Goal: Information Seeking & Learning: Learn about a topic

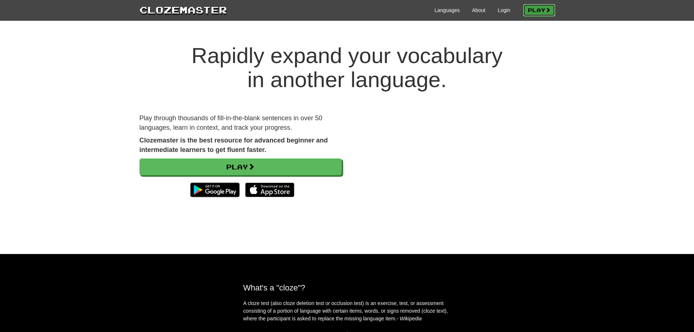
click at [546, 8] on span at bounding box center [547, 9] width 5 height 5
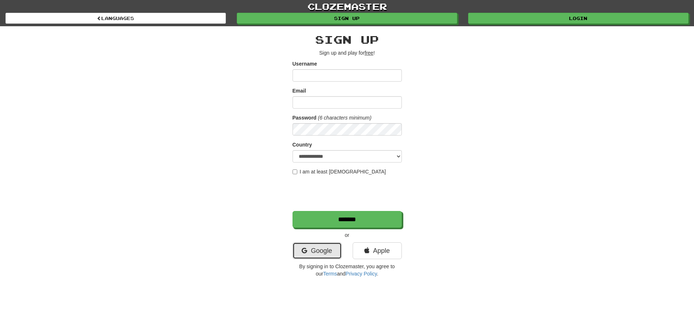
click at [321, 247] on link "Google" at bounding box center [316, 250] width 49 height 17
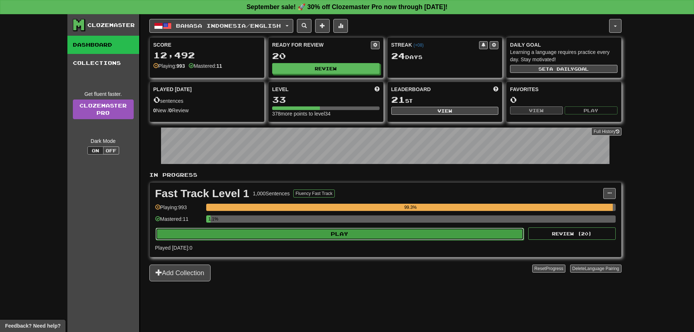
click at [281, 236] on button "Play" at bounding box center [339, 234] width 368 height 12
select select "**"
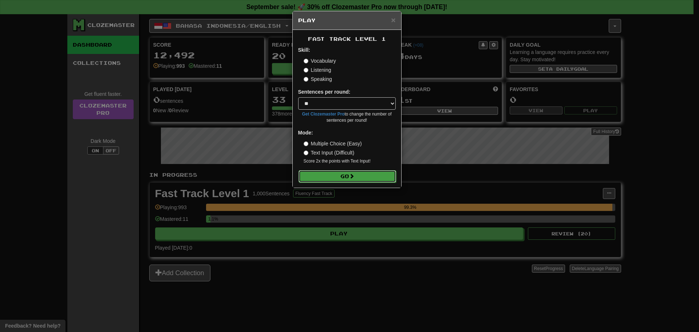
click at [310, 174] on button "Go" at bounding box center [348, 176] width 98 height 12
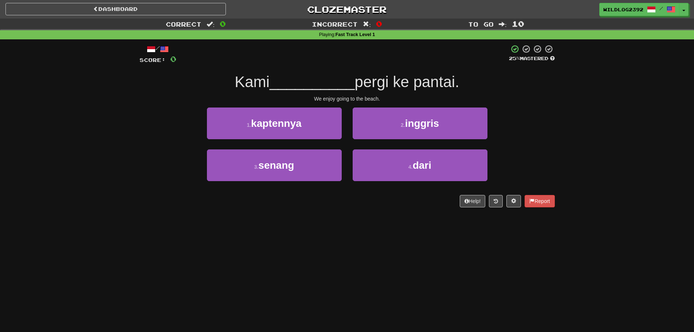
click at [87, 170] on div "Correct : 0 Incorrect : 0 To go : 10 Playing : Fast Track Level 1 / Score: 0 25…" at bounding box center [347, 118] width 694 height 199
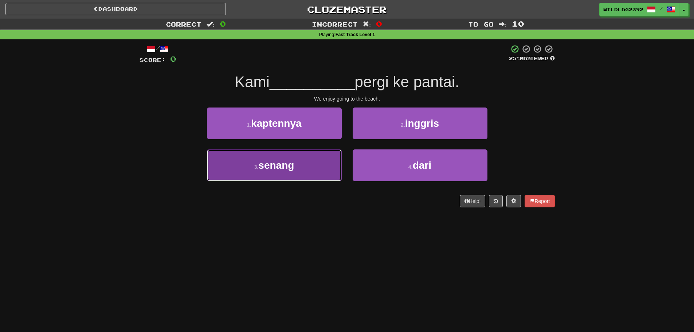
click at [257, 172] on button "3 . senang" at bounding box center [274, 165] width 135 height 32
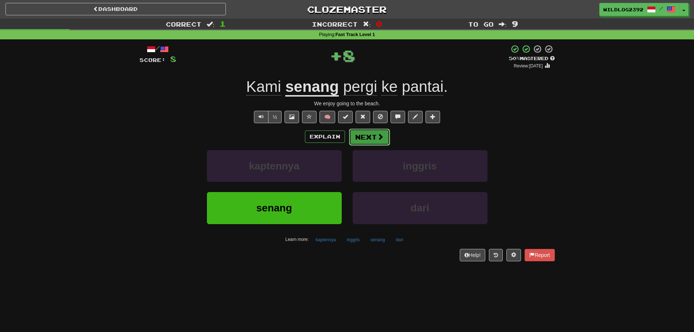
click at [375, 138] on button "Next" at bounding box center [369, 137] width 41 height 17
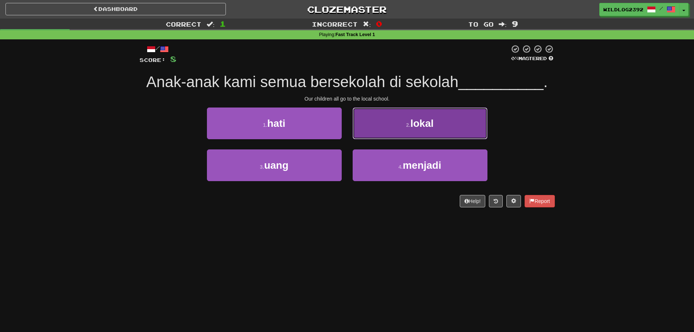
click at [411, 126] on span "lokal" at bounding box center [421, 123] width 23 height 11
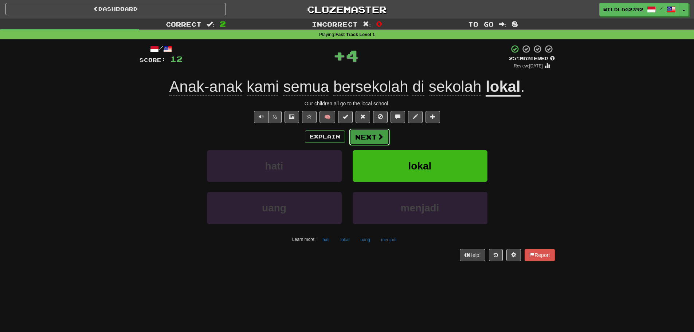
click at [379, 137] on span at bounding box center [380, 136] width 7 height 7
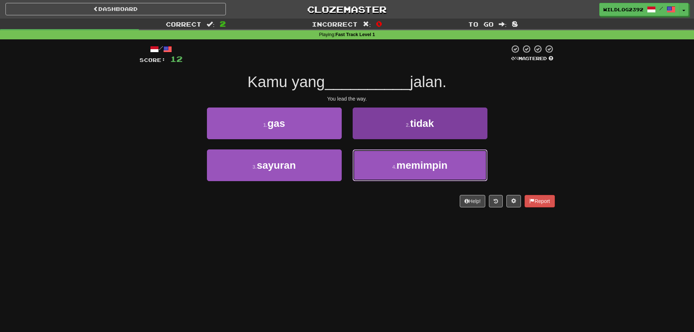
click at [409, 168] on span "memimpin" at bounding box center [421, 164] width 51 height 11
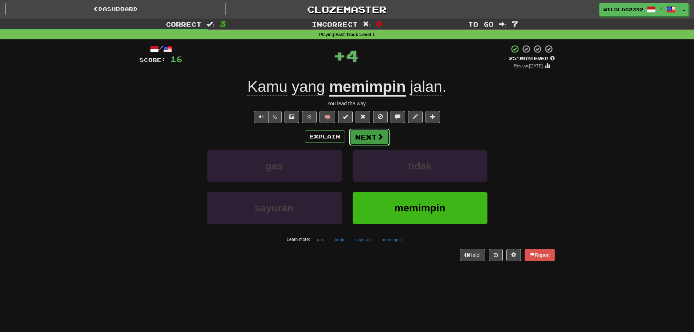
click at [378, 133] on span at bounding box center [380, 136] width 7 height 7
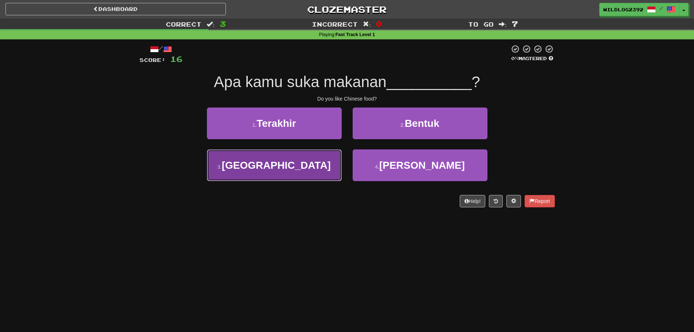
click at [283, 173] on button "3 . Cina" at bounding box center [274, 165] width 135 height 32
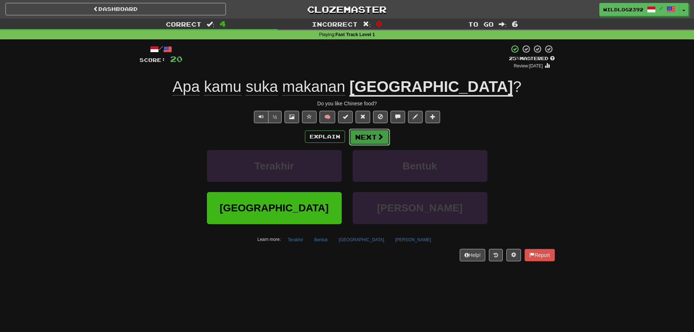
click at [370, 137] on button "Next" at bounding box center [369, 137] width 41 height 17
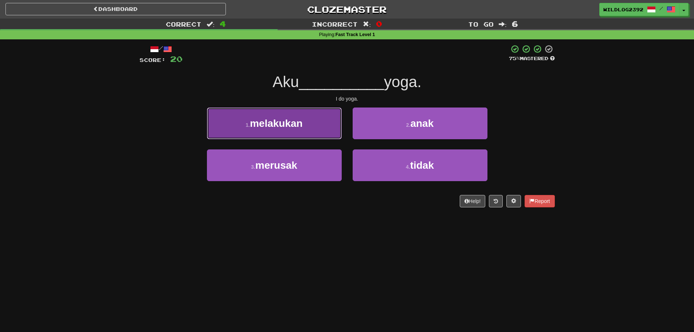
click at [303, 125] on span "melakukan" at bounding box center [276, 123] width 53 height 11
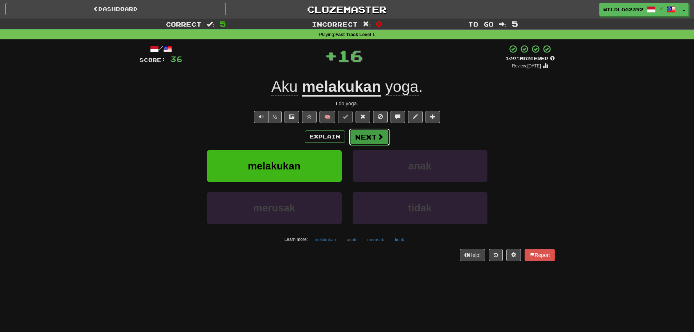
click at [364, 131] on button "Next" at bounding box center [369, 137] width 41 height 17
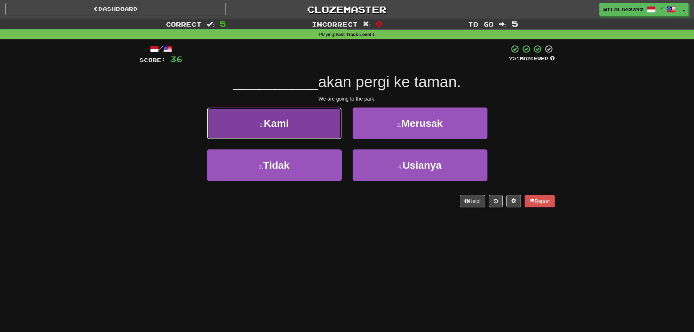
click at [293, 124] on button "1 . Kami" at bounding box center [274, 123] width 135 height 32
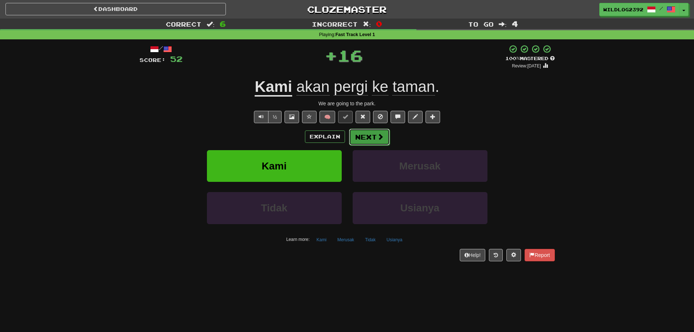
click at [364, 137] on button "Next" at bounding box center [369, 137] width 41 height 17
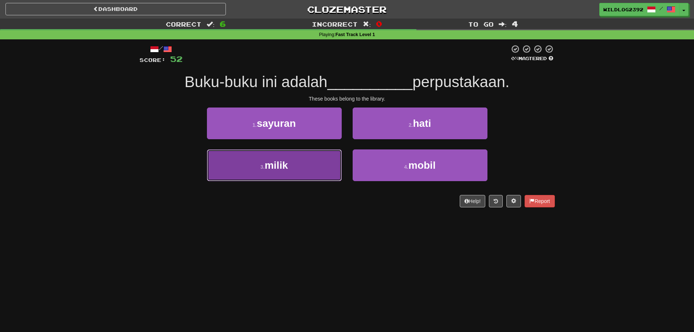
click at [264, 163] on button "3 . milik" at bounding box center [274, 165] width 135 height 32
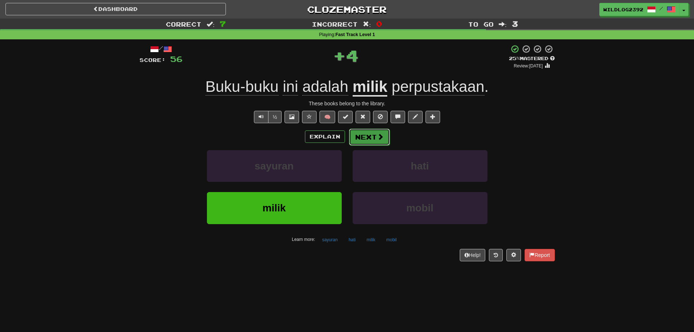
click at [368, 141] on button "Next" at bounding box center [369, 137] width 41 height 17
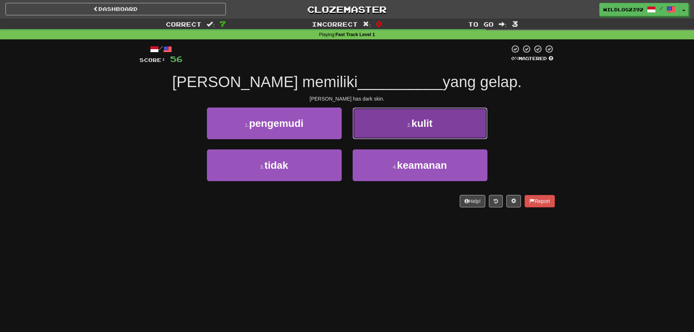
click at [403, 127] on button "2 . kulit" at bounding box center [419, 123] width 135 height 32
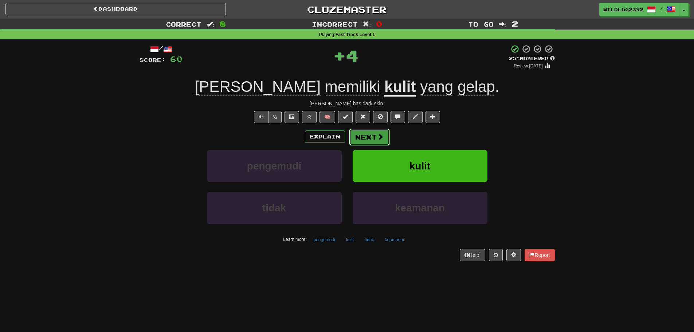
click at [364, 138] on button "Next" at bounding box center [369, 137] width 41 height 17
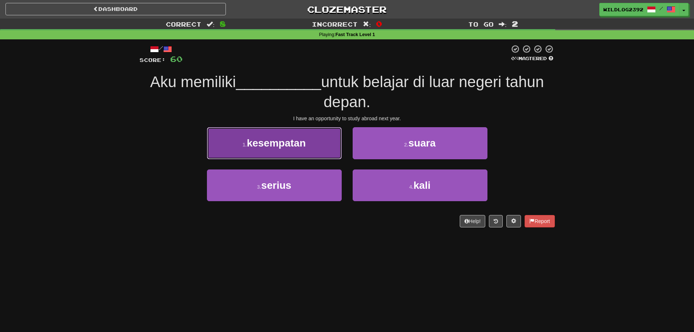
click at [282, 143] on span "kesempatan" at bounding box center [276, 142] width 59 height 11
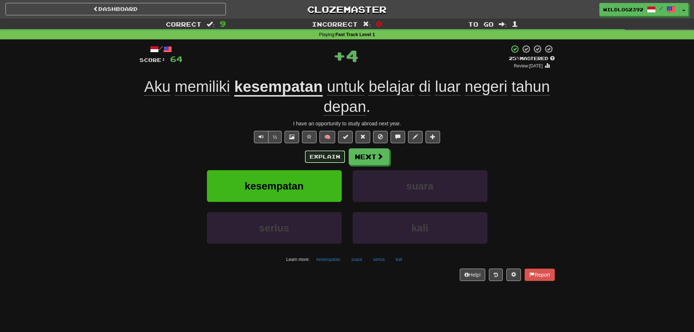
click at [332, 157] on button "Explain" at bounding box center [325, 156] width 40 height 12
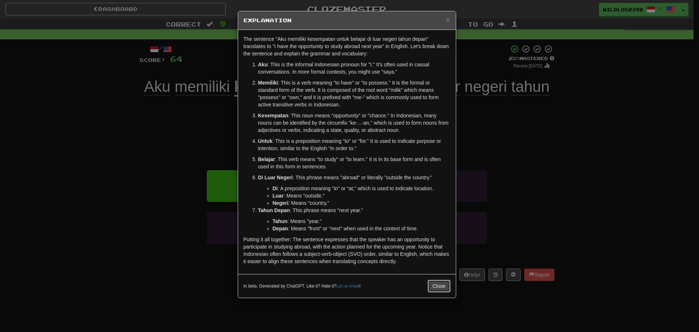
click at [444, 284] on button "Close" at bounding box center [439, 286] width 23 height 12
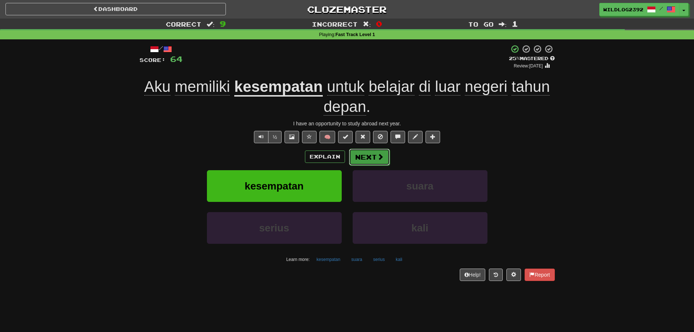
click at [372, 158] on button "Next" at bounding box center [369, 157] width 41 height 17
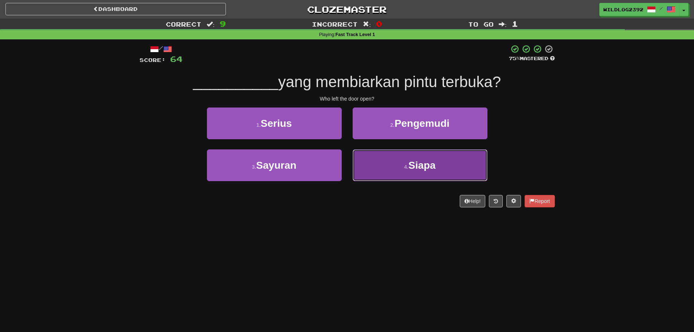
click at [398, 171] on button "4 . Siapa" at bounding box center [419, 165] width 135 height 32
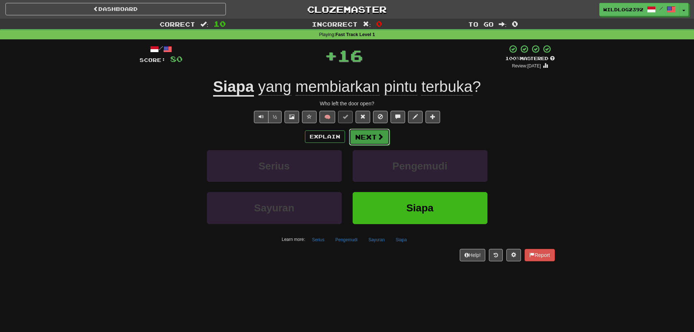
click at [370, 130] on button "Next" at bounding box center [369, 137] width 41 height 17
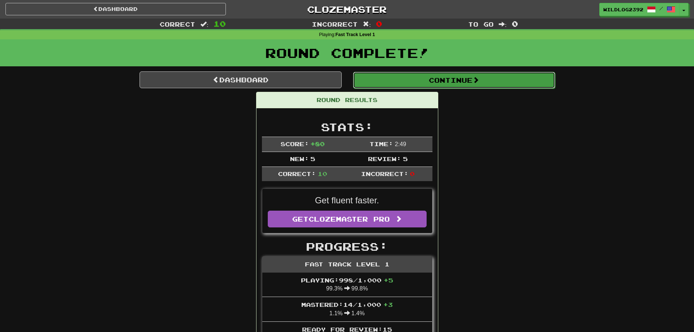
click at [442, 82] on button "Continue" at bounding box center [454, 80] width 202 height 17
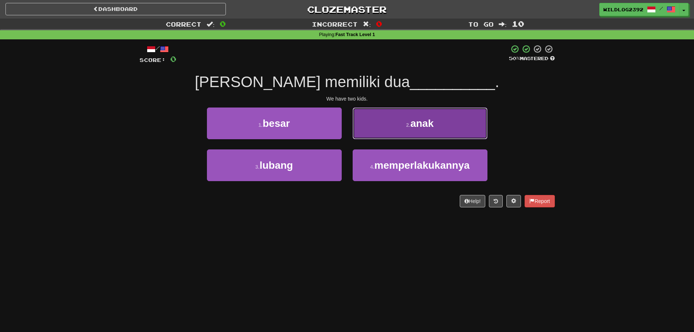
click at [428, 128] on span "anak" at bounding box center [421, 123] width 23 height 11
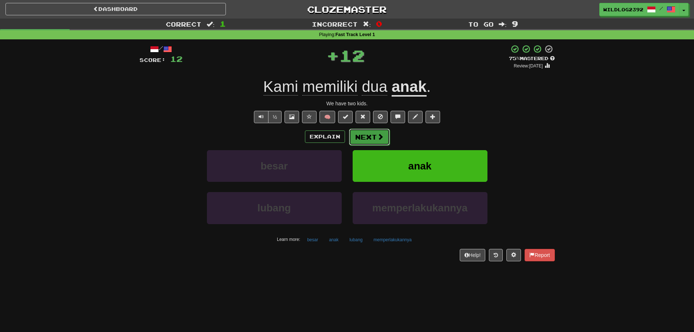
click at [370, 137] on button "Next" at bounding box center [369, 137] width 41 height 17
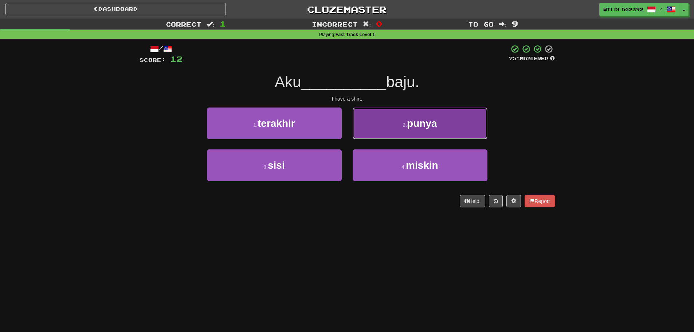
click at [445, 130] on button "2 . punya" at bounding box center [419, 123] width 135 height 32
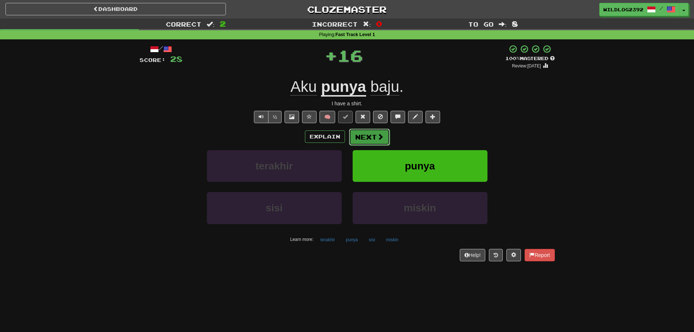
click at [378, 137] on span at bounding box center [380, 136] width 7 height 7
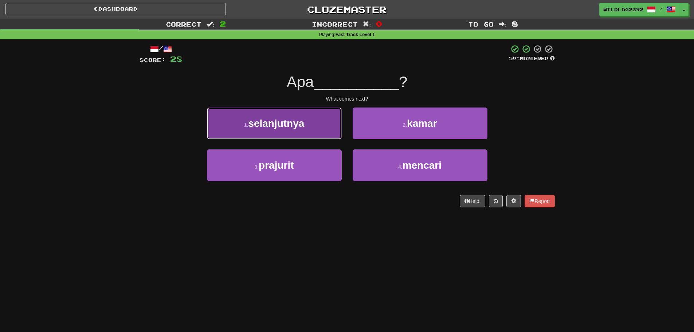
click at [303, 127] on span "selanjutnya" at bounding box center [276, 123] width 56 height 11
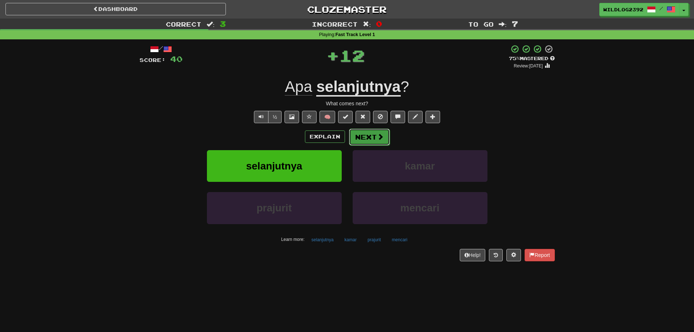
click at [371, 138] on button "Next" at bounding box center [369, 137] width 41 height 17
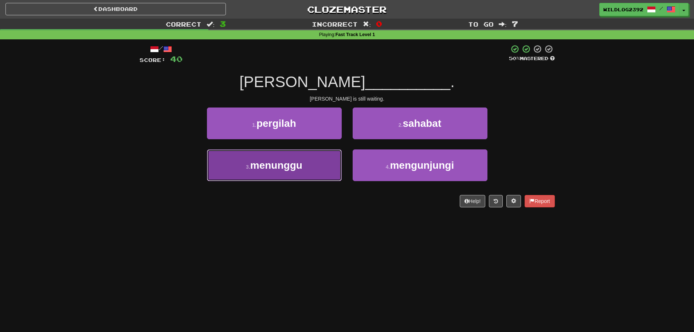
click at [286, 169] on span "menunggu" at bounding box center [276, 164] width 52 height 11
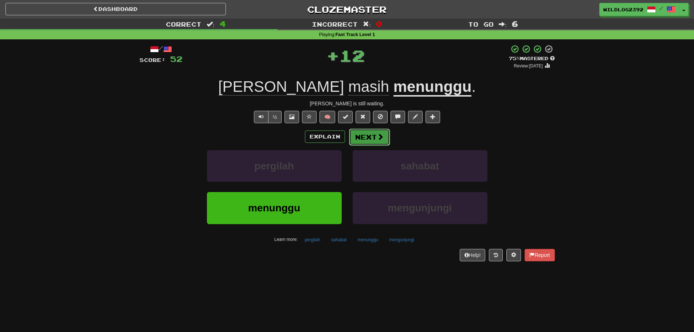
click at [369, 136] on button "Next" at bounding box center [369, 137] width 41 height 17
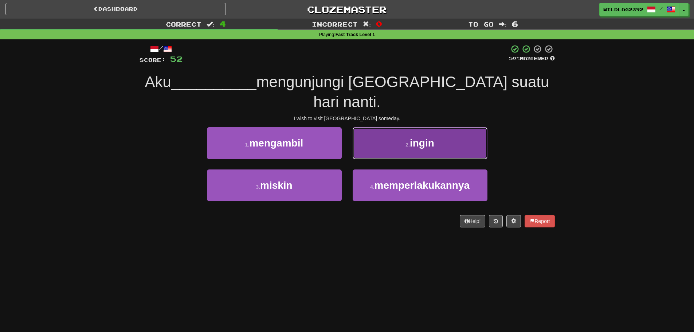
click at [399, 137] on button "2 . ingin" at bounding box center [419, 143] width 135 height 32
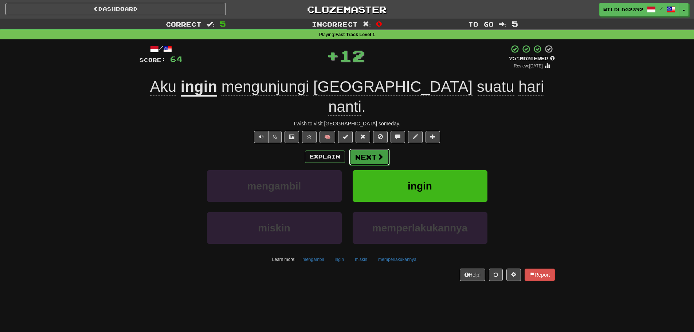
click at [379, 149] on button "Next" at bounding box center [369, 157] width 41 height 17
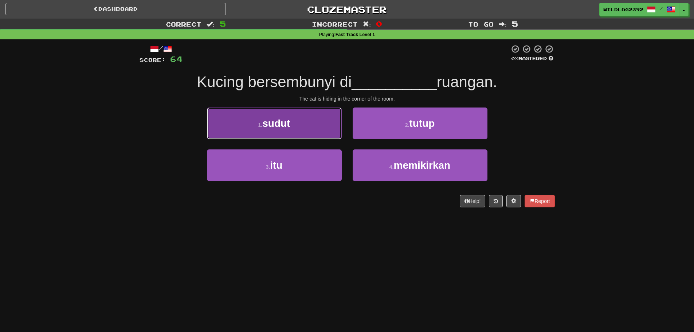
click at [308, 127] on button "1 . sudut" at bounding box center [274, 123] width 135 height 32
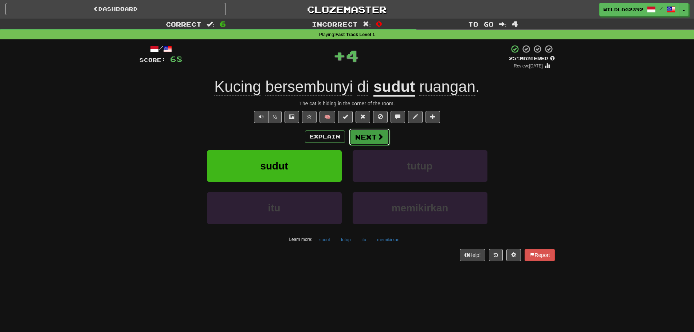
click at [362, 137] on button "Next" at bounding box center [369, 137] width 41 height 17
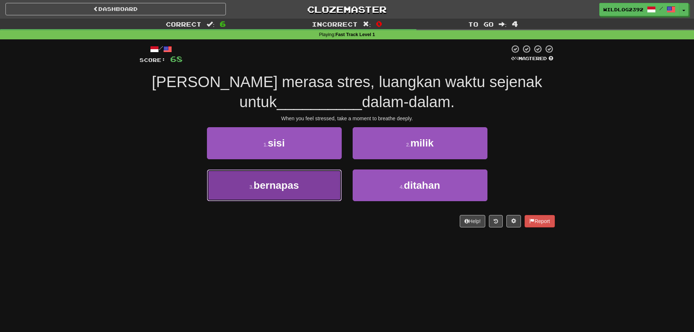
click at [262, 187] on span "bernapas" at bounding box center [276, 185] width 46 height 11
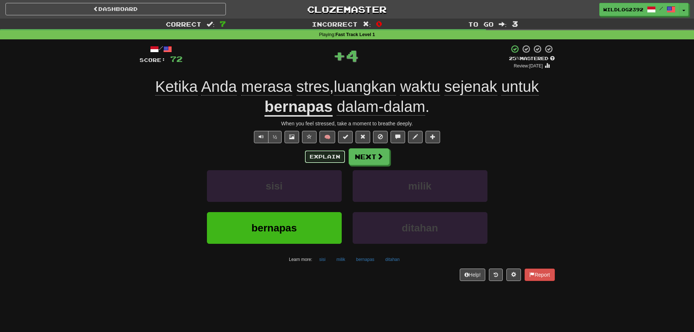
click at [320, 157] on button "Explain" at bounding box center [325, 156] width 40 height 12
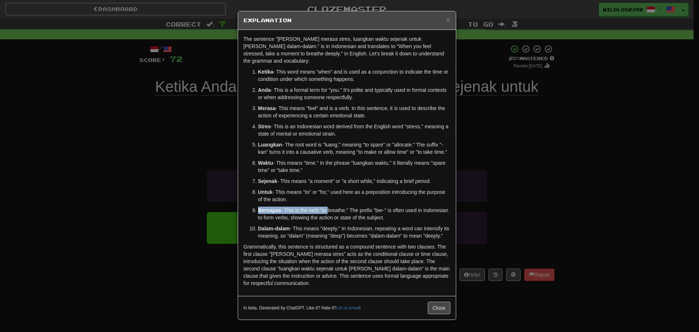
drag, startPoint x: 257, startPoint y: 205, endPoint x: 327, endPoint y: 204, distance: 70.3
click at [327, 206] on li "Bernapas - This is the verb "to breathe." The prefix "ber-" is often used in In…" at bounding box center [354, 213] width 192 height 15
click at [441, 301] on button "Close" at bounding box center [439, 307] width 23 height 12
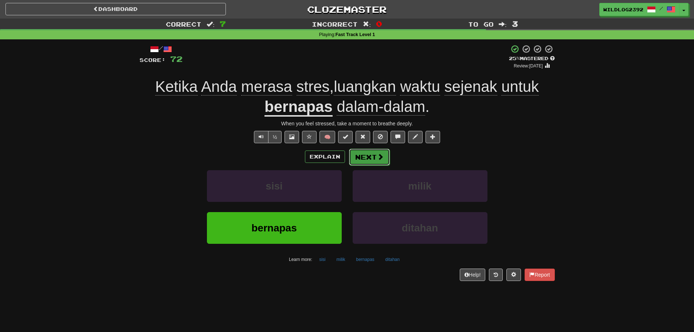
click at [362, 155] on button "Next" at bounding box center [369, 157] width 41 height 17
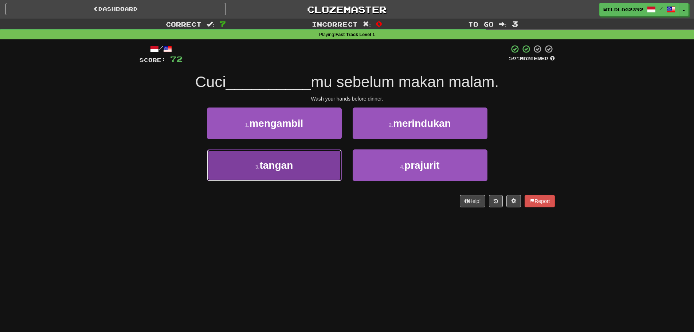
click at [293, 171] on button "3 . tangan" at bounding box center [274, 165] width 135 height 32
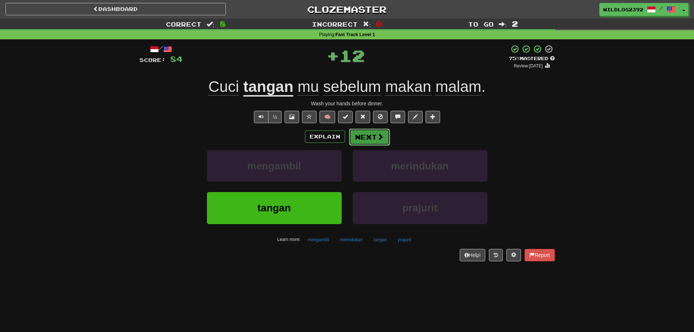
click at [377, 138] on span at bounding box center [380, 136] width 7 height 7
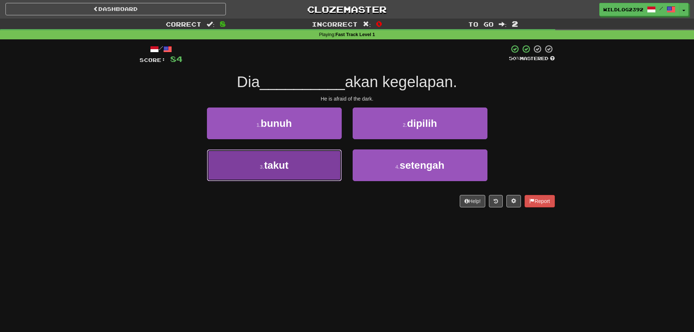
click at [320, 176] on button "3 . takut" at bounding box center [274, 165] width 135 height 32
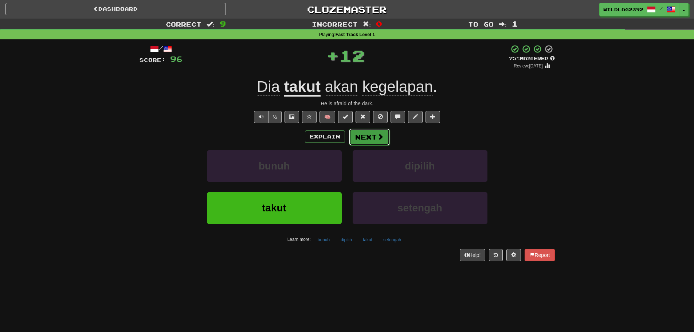
click at [375, 140] on button "Next" at bounding box center [369, 137] width 41 height 17
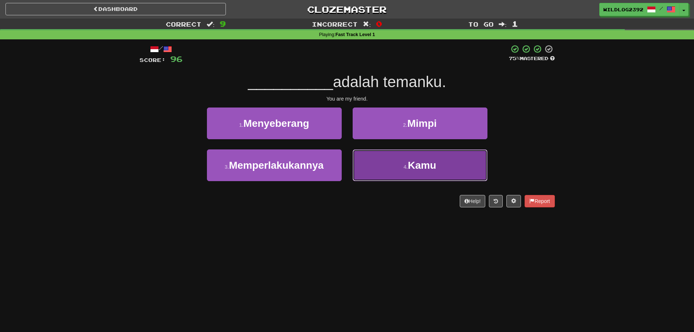
click at [403, 167] on small "4 ." at bounding box center [405, 167] width 4 height 6
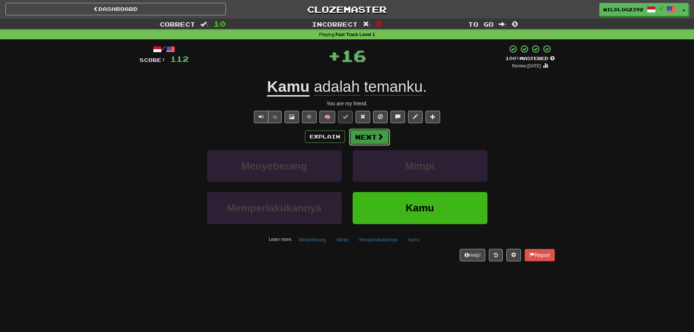
click at [384, 139] on button "Next" at bounding box center [369, 137] width 41 height 17
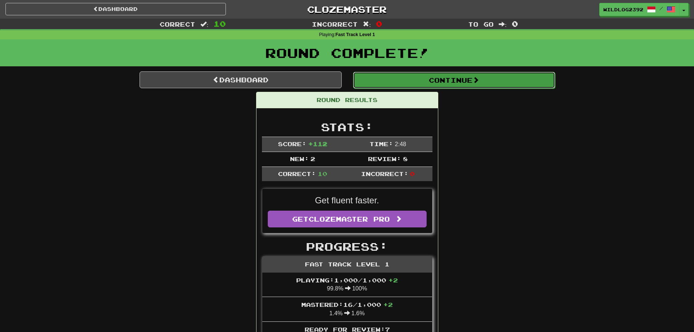
click at [418, 84] on button "Continue" at bounding box center [454, 80] width 202 height 17
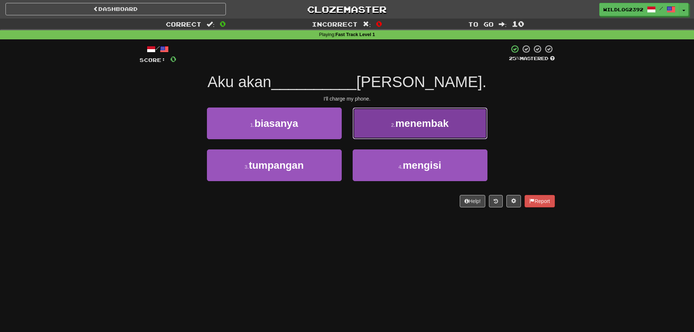
click at [415, 117] on button "2 . menembak" at bounding box center [419, 123] width 135 height 32
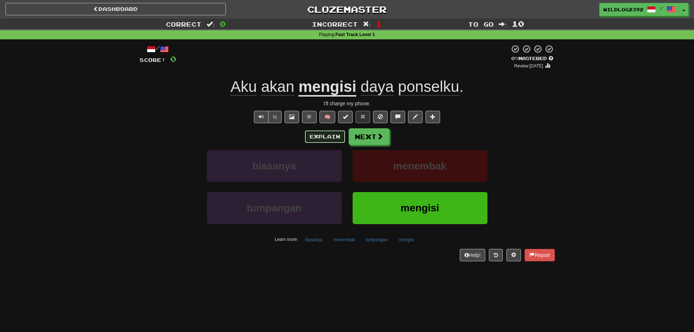
click at [328, 137] on button "Explain" at bounding box center [325, 136] width 40 height 12
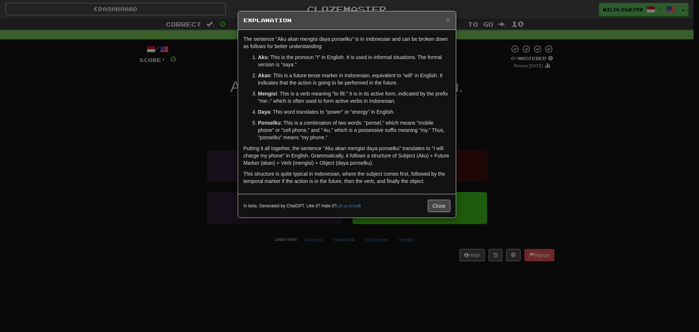
click at [271, 93] on strong "Mengisi" at bounding box center [267, 94] width 19 height 6
copy strong "Mengisi"
click at [438, 208] on button "Close" at bounding box center [439, 206] width 23 height 12
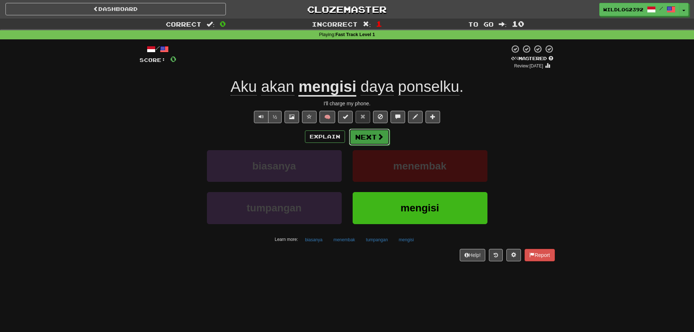
click at [374, 135] on button "Next" at bounding box center [369, 137] width 41 height 17
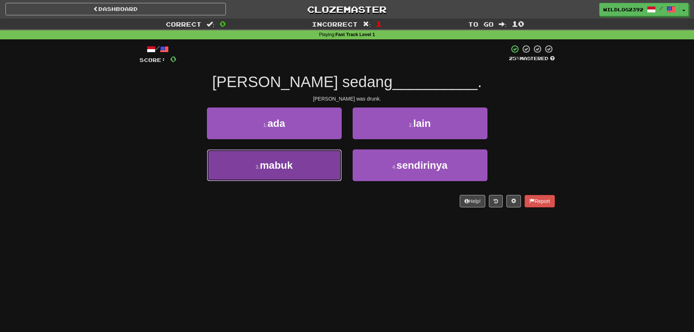
click at [300, 163] on button "3 . mabuk" at bounding box center [274, 165] width 135 height 32
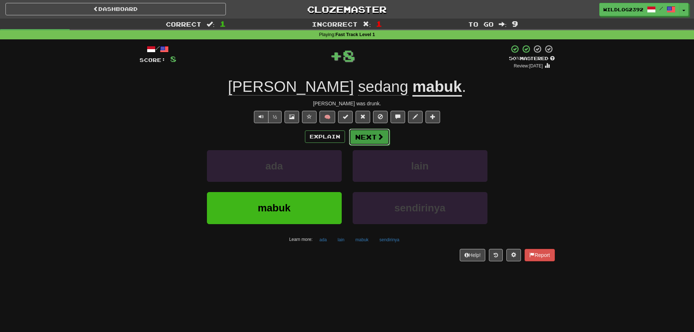
click at [355, 137] on button "Next" at bounding box center [369, 137] width 41 height 17
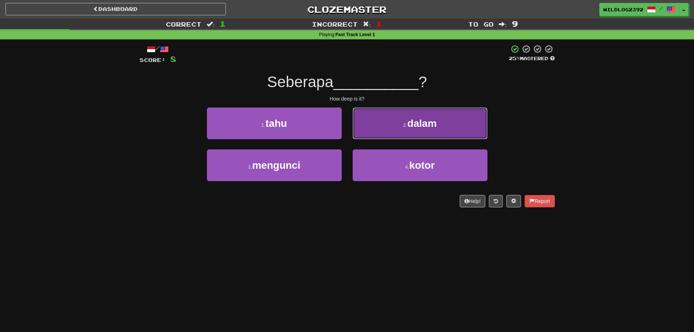
click at [392, 115] on button "2 . dalam" at bounding box center [419, 123] width 135 height 32
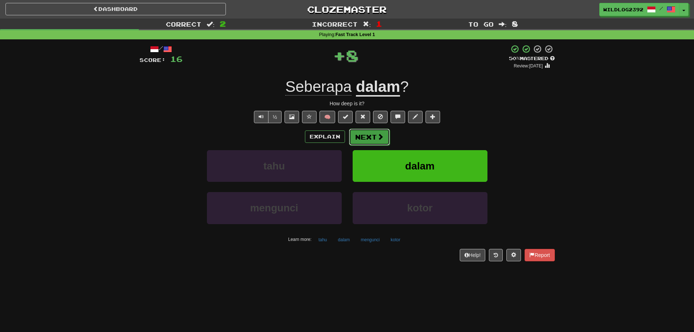
click at [366, 135] on button "Next" at bounding box center [369, 137] width 41 height 17
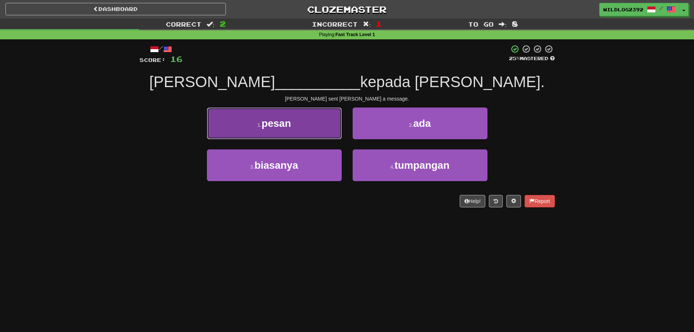
click at [263, 130] on button "1 . pesan" at bounding box center [274, 123] width 135 height 32
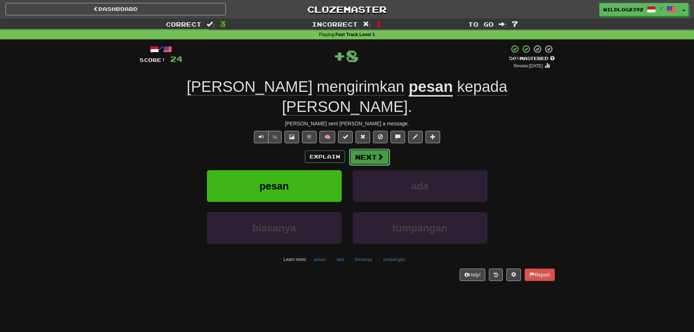
click at [359, 149] on button "Next" at bounding box center [369, 157] width 41 height 17
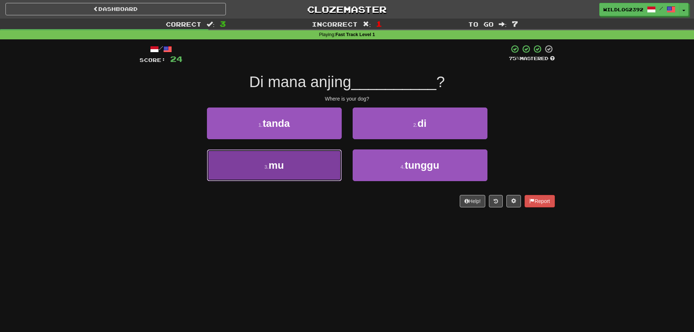
click at [253, 159] on button "3 . mu" at bounding box center [274, 165] width 135 height 32
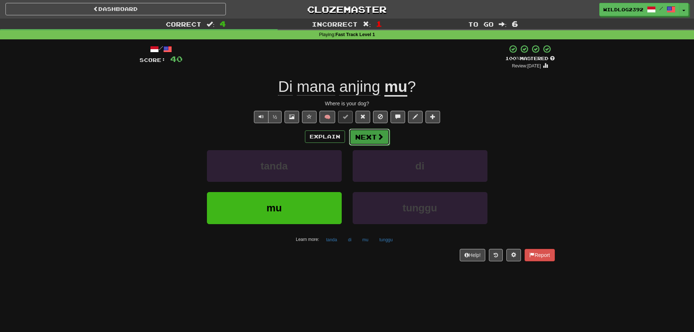
click at [372, 134] on button "Next" at bounding box center [369, 137] width 41 height 17
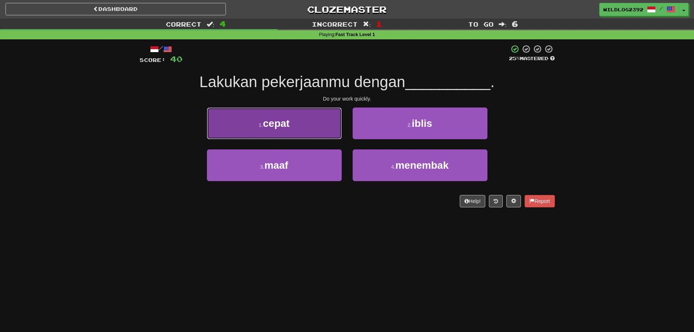
click at [284, 122] on span "cepat" at bounding box center [276, 123] width 27 height 11
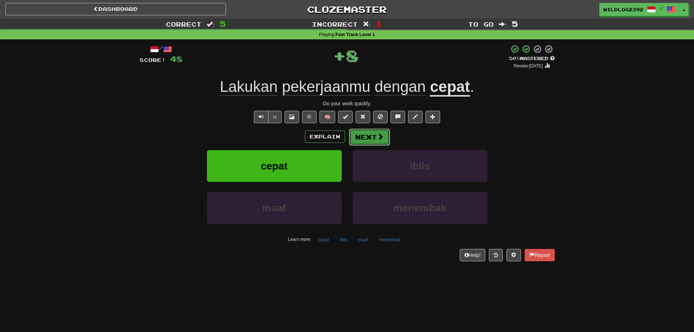
click at [363, 135] on button "Next" at bounding box center [369, 137] width 41 height 17
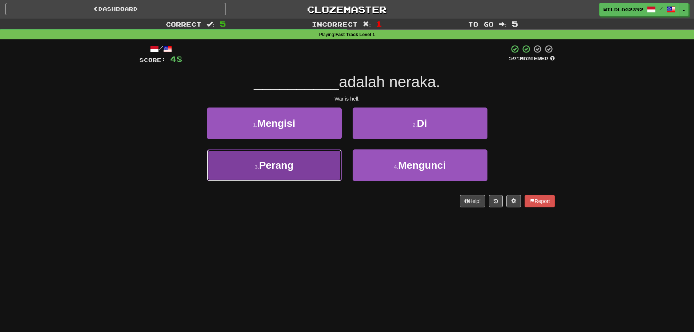
click at [270, 160] on span "Perang" at bounding box center [276, 164] width 35 height 11
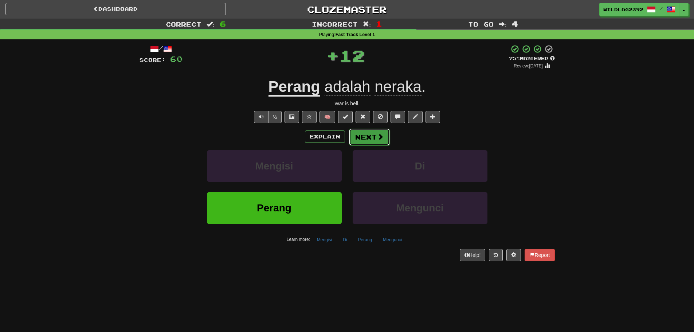
click at [375, 140] on button "Next" at bounding box center [369, 137] width 41 height 17
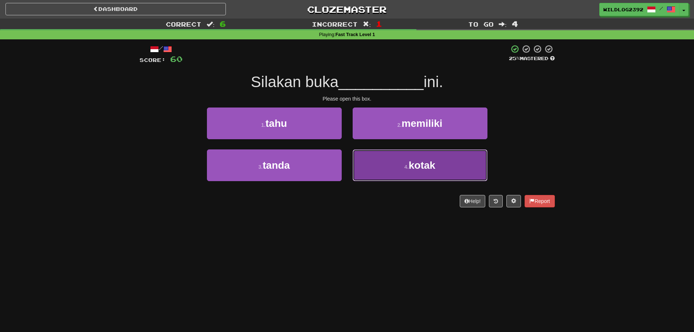
click at [414, 166] on span "kotak" at bounding box center [422, 164] width 27 height 11
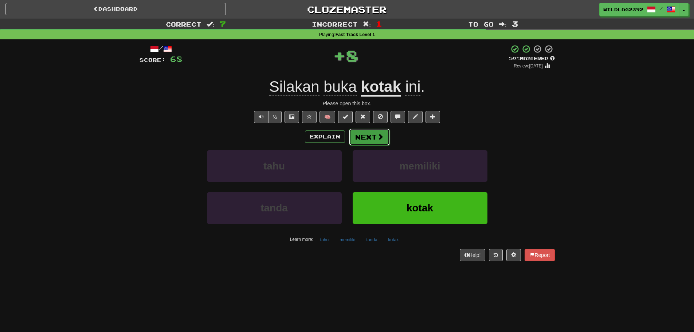
click at [379, 139] on span at bounding box center [380, 136] width 7 height 7
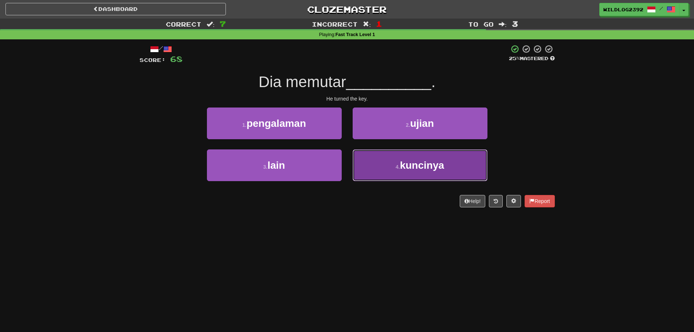
click at [403, 162] on span "kuncinya" at bounding box center [422, 164] width 44 height 11
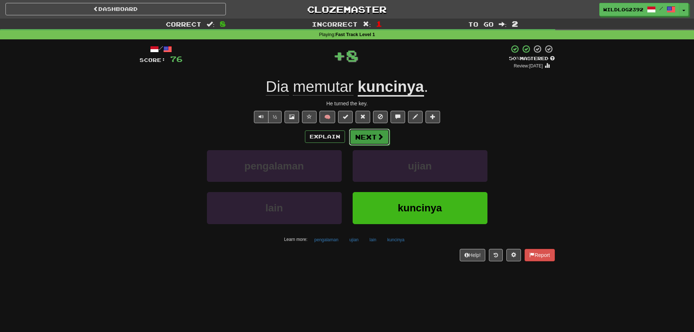
click at [377, 138] on span at bounding box center [380, 136] width 7 height 7
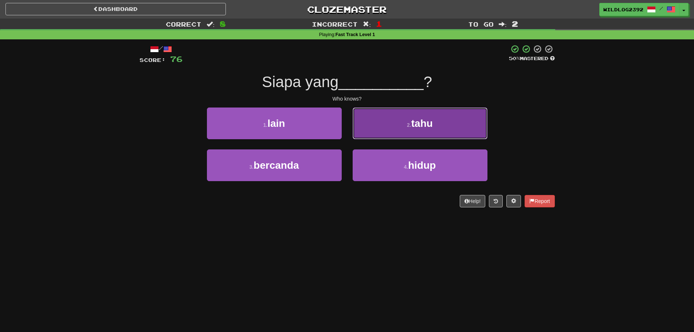
click at [419, 131] on button "2 . tahu" at bounding box center [419, 123] width 135 height 32
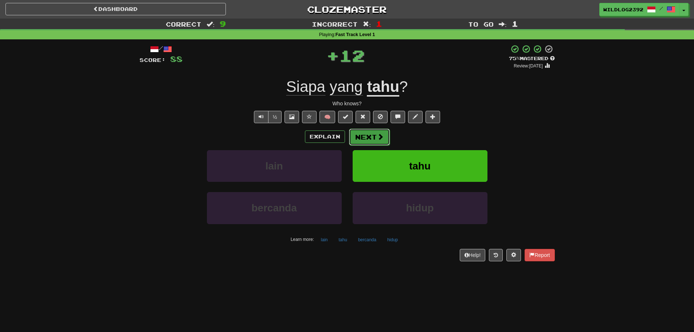
click at [381, 137] on span at bounding box center [380, 136] width 7 height 7
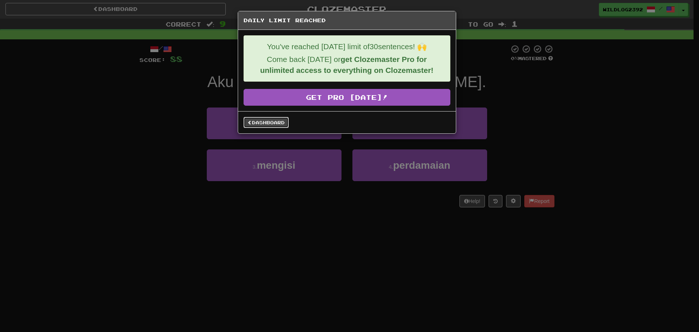
click at [276, 126] on link "Dashboard" at bounding box center [266, 122] width 45 height 11
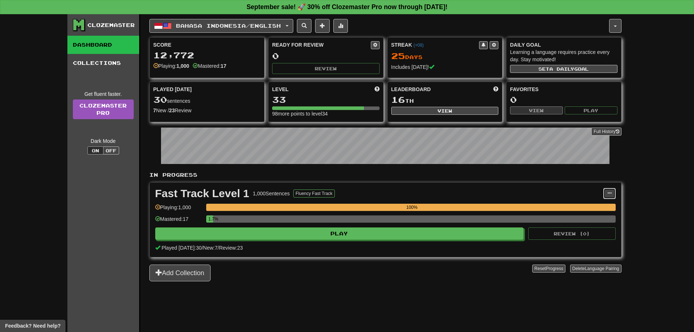
click at [606, 194] on button at bounding box center [609, 193] width 12 height 11
click at [653, 230] on div "Clozemaster Dashboard Collections Get fluent faster. Clozemaster Pro Dark Mode …" at bounding box center [347, 173] width 694 height 318
click at [555, 209] on div "100%" at bounding box center [411, 207] width 407 height 7
click at [327, 318] on div "Bahasa Indonesia / English Bahasa Indonesia / English Streak: 25 Review: 0 Poin…" at bounding box center [385, 182] width 472 height 336
click at [275, 305] on div "Bahasa Indonesia / English Bahasa Indonesia / English Streak: 25 Review: 0 Poin…" at bounding box center [385, 182] width 472 height 336
